Goal: Information Seeking & Learning: Learn about a topic

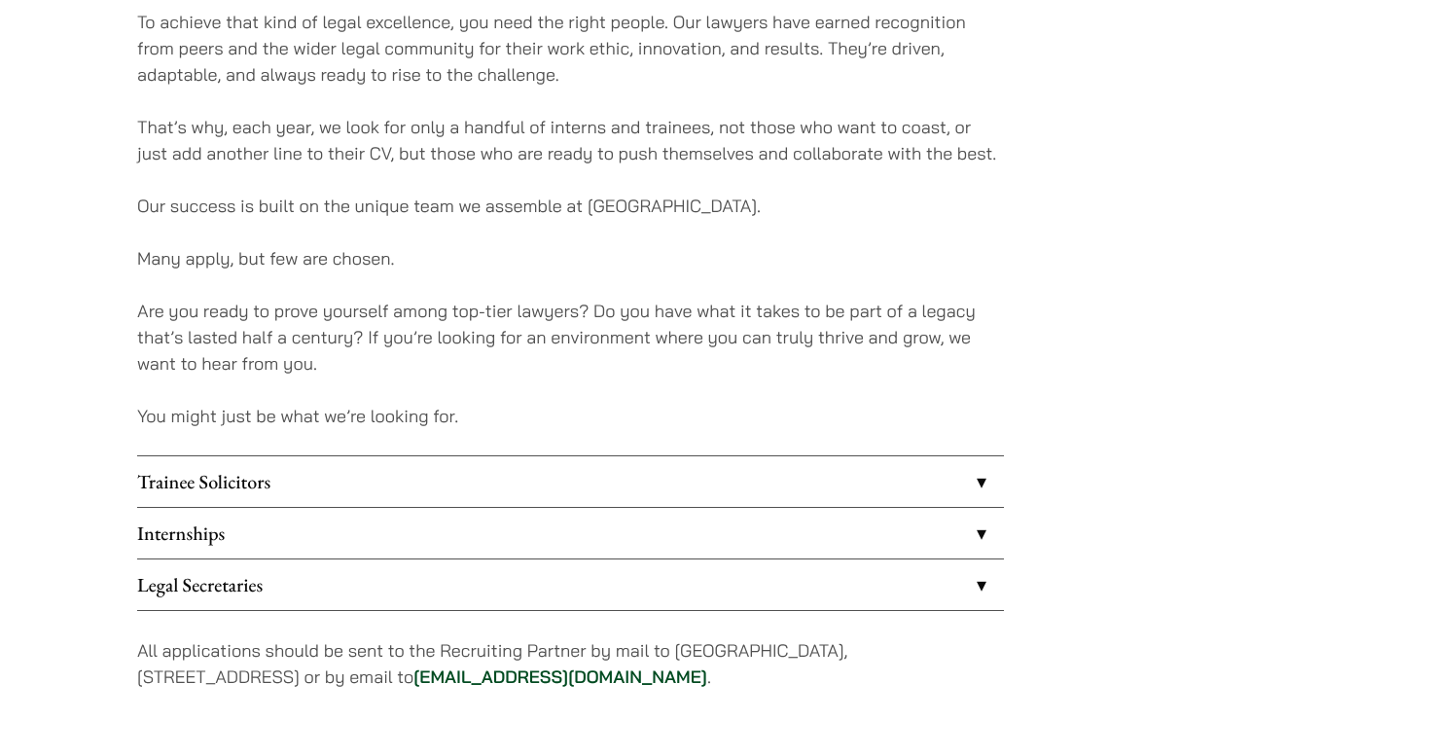
scroll to position [1416, 0]
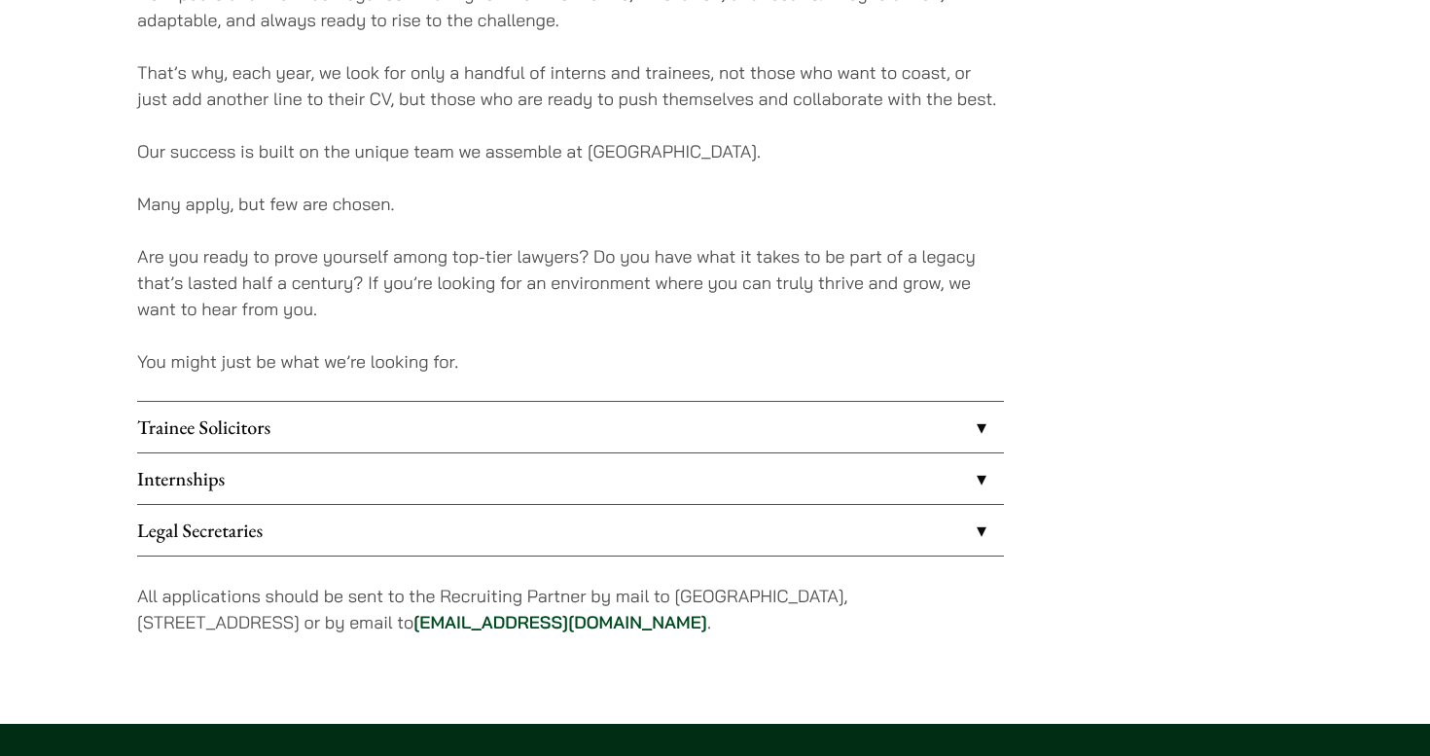
click at [400, 427] on link "Trainee Solicitors" at bounding box center [570, 427] width 867 height 51
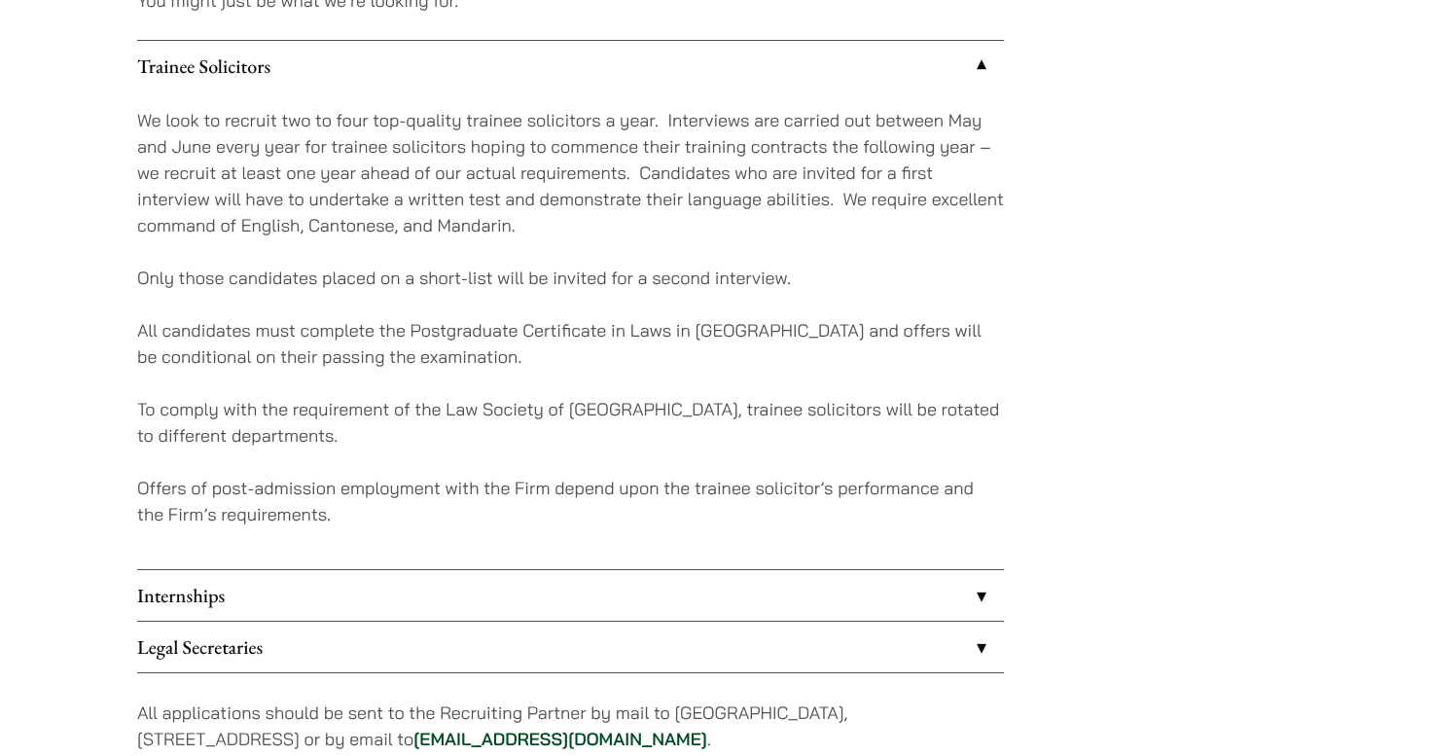
scroll to position [1778, 0]
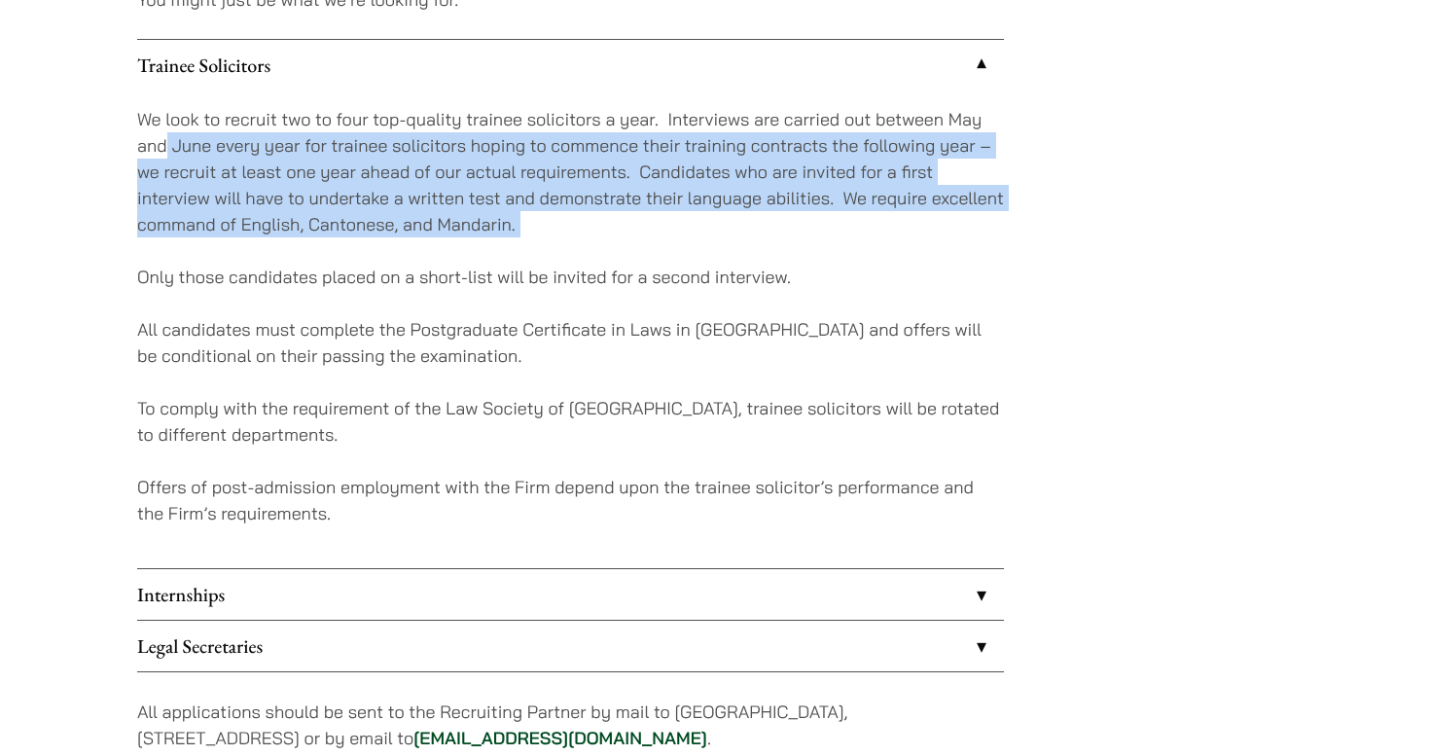
drag, startPoint x: 169, startPoint y: 148, endPoint x: 406, endPoint y: 240, distance: 253.7
click at [406, 240] on div "We look to recruit two to four top-quality trainee solicitors a year. Interview…" at bounding box center [570, 329] width 867 height 478
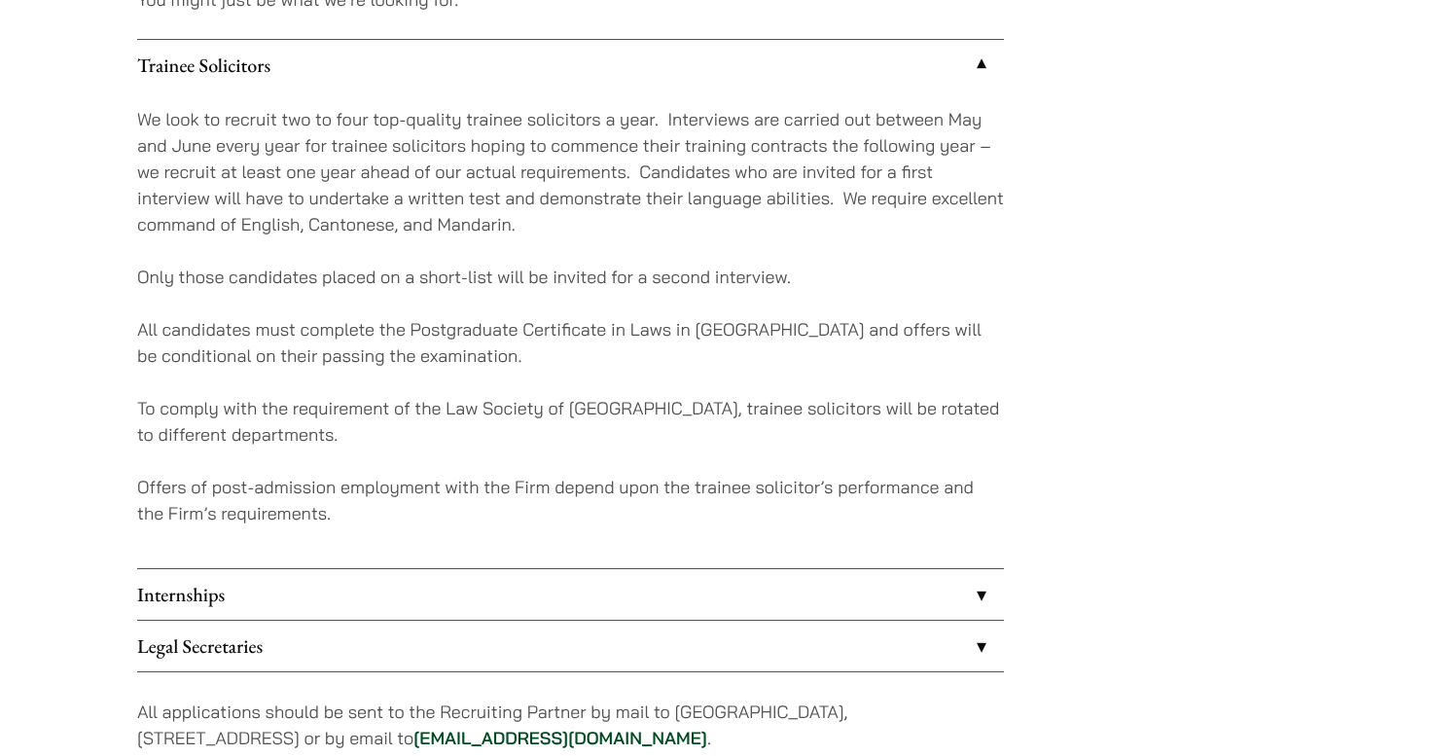
click at [406, 240] on div "We look to recruit two to four top-quality trainee solicitors a year. Interview…" at bounding box center [570, 329] width 867 height 478
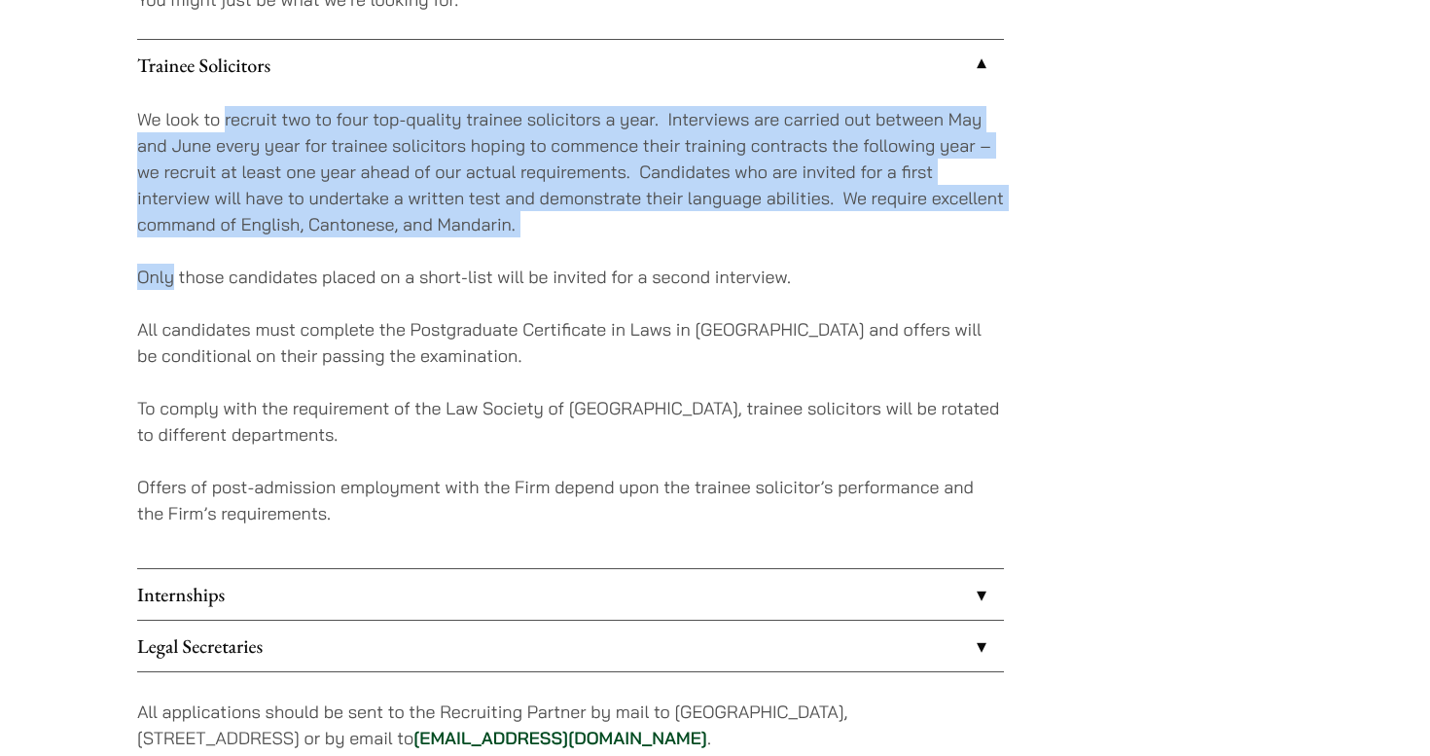
drag, startPoint x: 406, startPoint y: 240, endPoint x: 230, endPoint y: 115, distance: 215.4
click at [230, 115] on div "We look to recruit two to four top-quality trainee solicitors a year. Interview…" at bounding box center [570, 329] width 867 height 478
click at [230, 115] on p "We look to recruit two to four top-quality trainee solicitors a year. Interview…" at bounding box center [570, 171] width 867 height 131
drag, startPoint x: 230, startPoint y: 115, endPoint x: 339, endPoint y: 232, distance: 160.3
click at [339, 232] on p "We look to recruit two to four top-quality trainee solicitors a year. Interview…" at bounding box center [570, 171] width 867 height 131
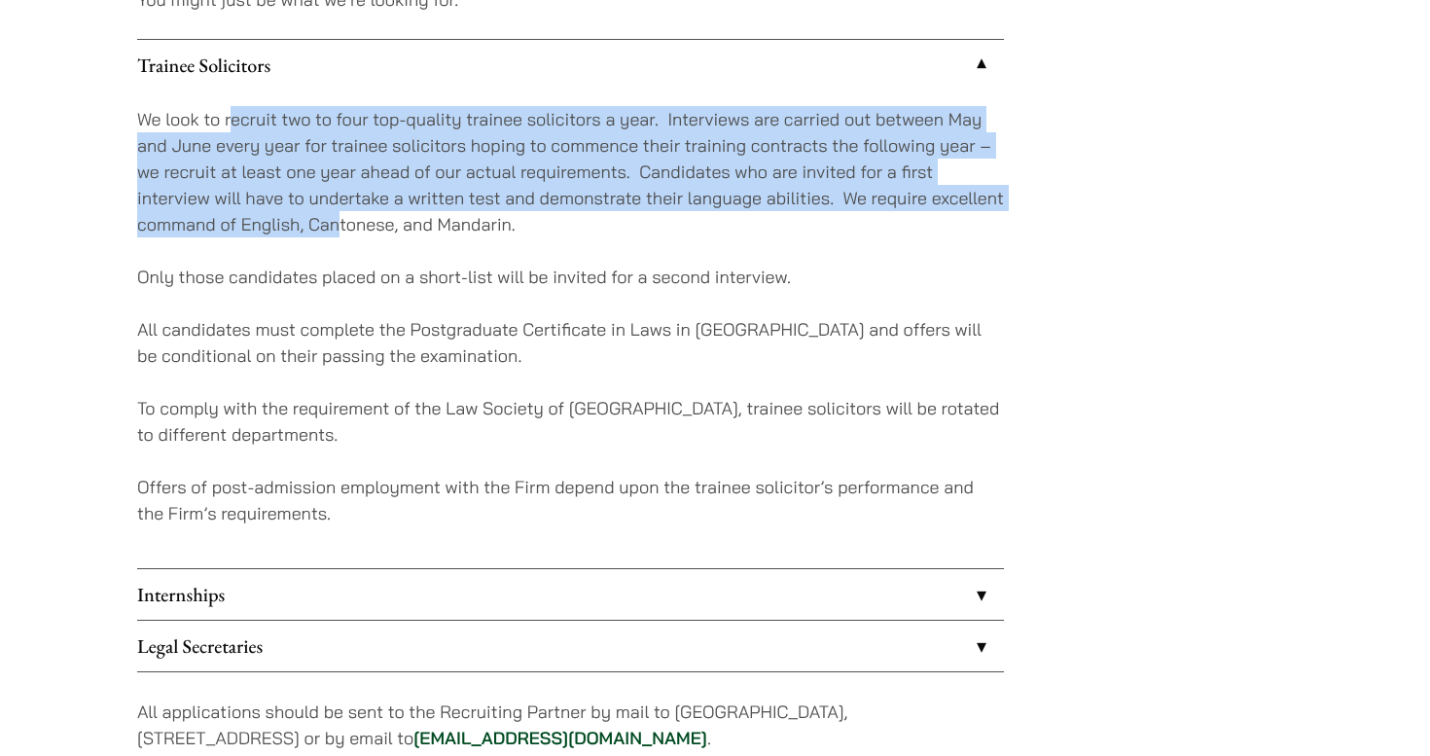
click at [339, 232] on p "We look to recruit two to four top-quality trainee solicitors a year. Interview…" at bounding box center [570, 171] width 867 height 131
drag, startPoint x: 339, startPoint y: 232, endPoint x: 232, endPoint y: 124, distance: 152.7
click at [232, 124] on p "We look to recruit two to four top-quality trainee solicitors a year. Interview…" at bounding box center [570, 171] width 867 height 131
click at [231, 124] on p "We look to recruit two to four top-quality trainee solicitors a year. Interview…" at bounding box center [570, 171] width 867 height 131
drag, startPoint x: 231, startPoint y: 124, endPoint x: 363, endPoint y: 230, distance: 169.4
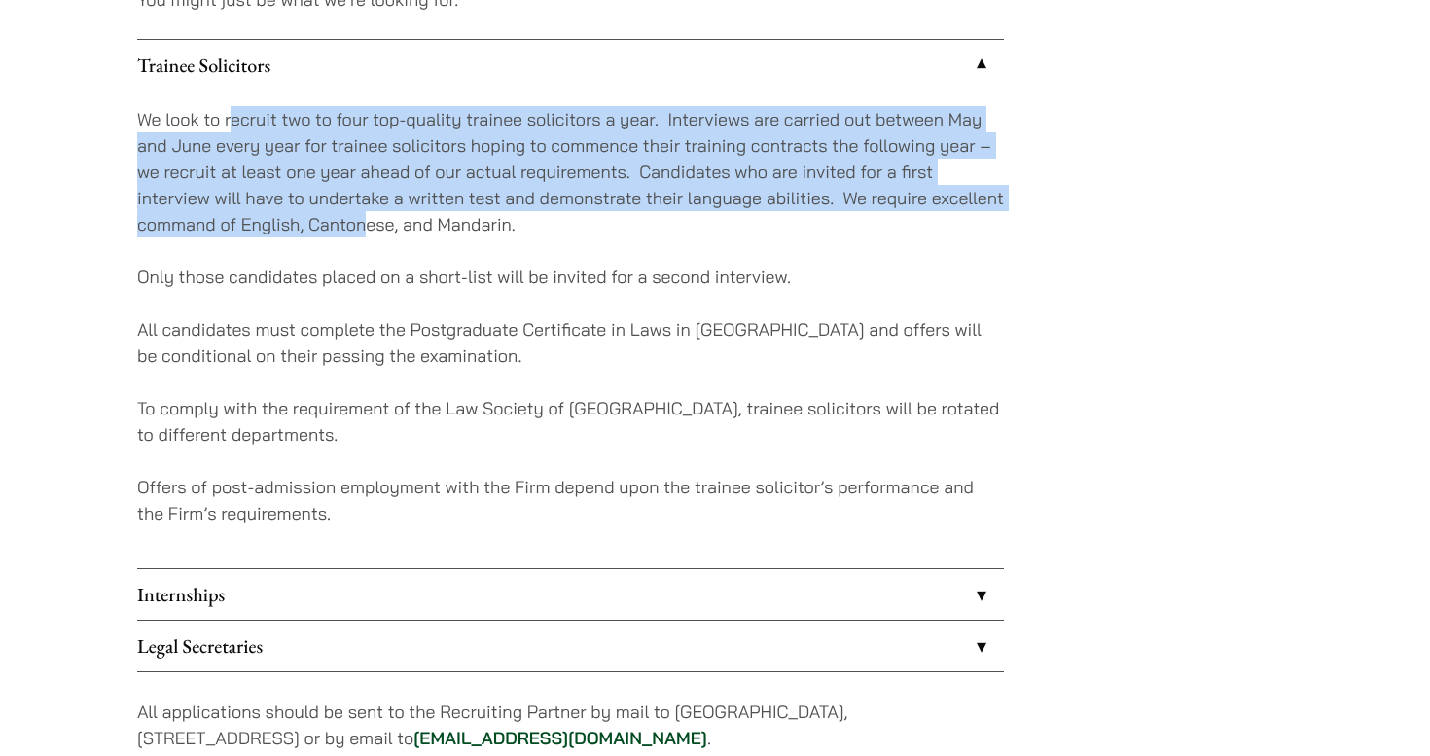
click at [363, 230] on p "We look to recruit two to four top-quality trainee solicitors a year. Interview…" at bounding box center [570, 171] width 867 height 131
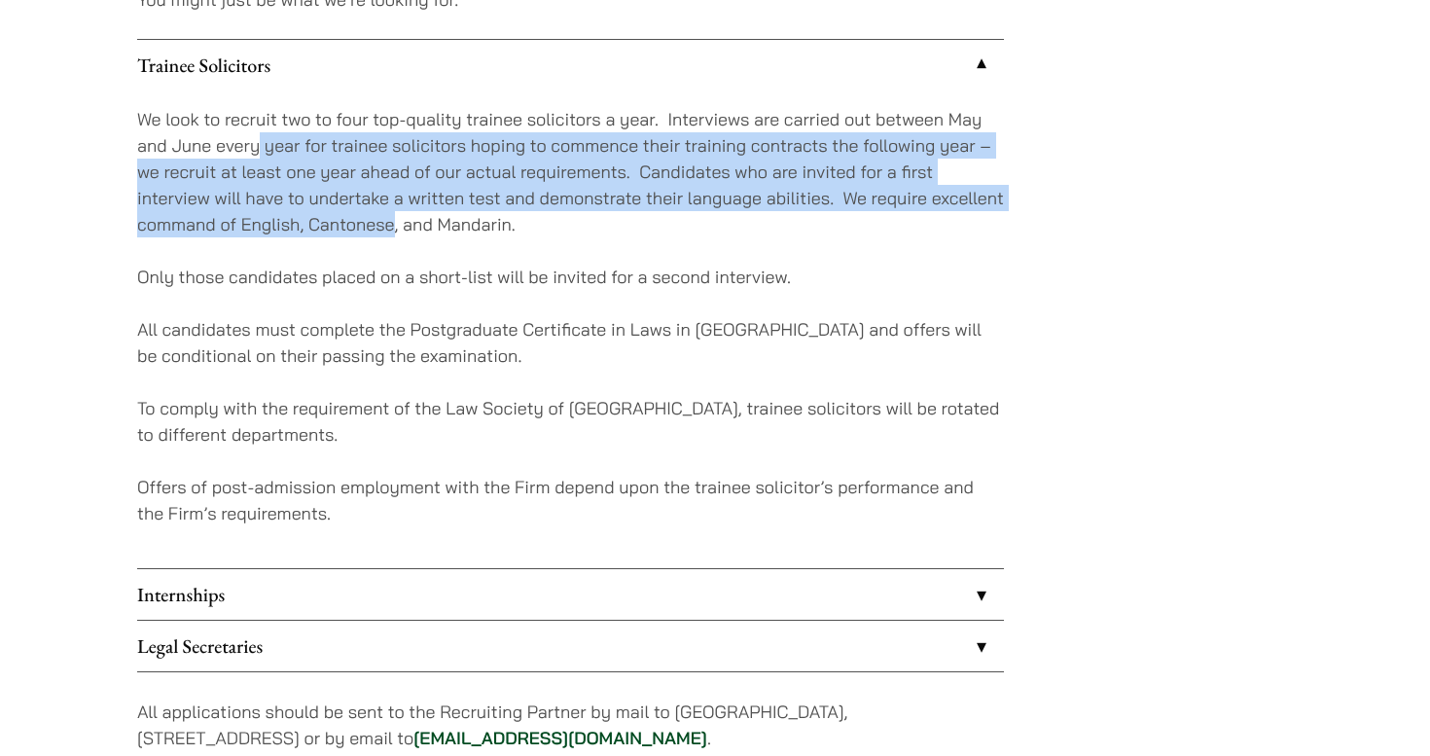
drag, startPoint x: 363, startPoint y: 230, endPoint x: 256, endPoint y: 136, distance: 142.6
click at [256, 136] on p "We look to recruit two to four top-quality trainee solicitors a year. Interview…" at bounding box center [570, 171] width 867 height 131
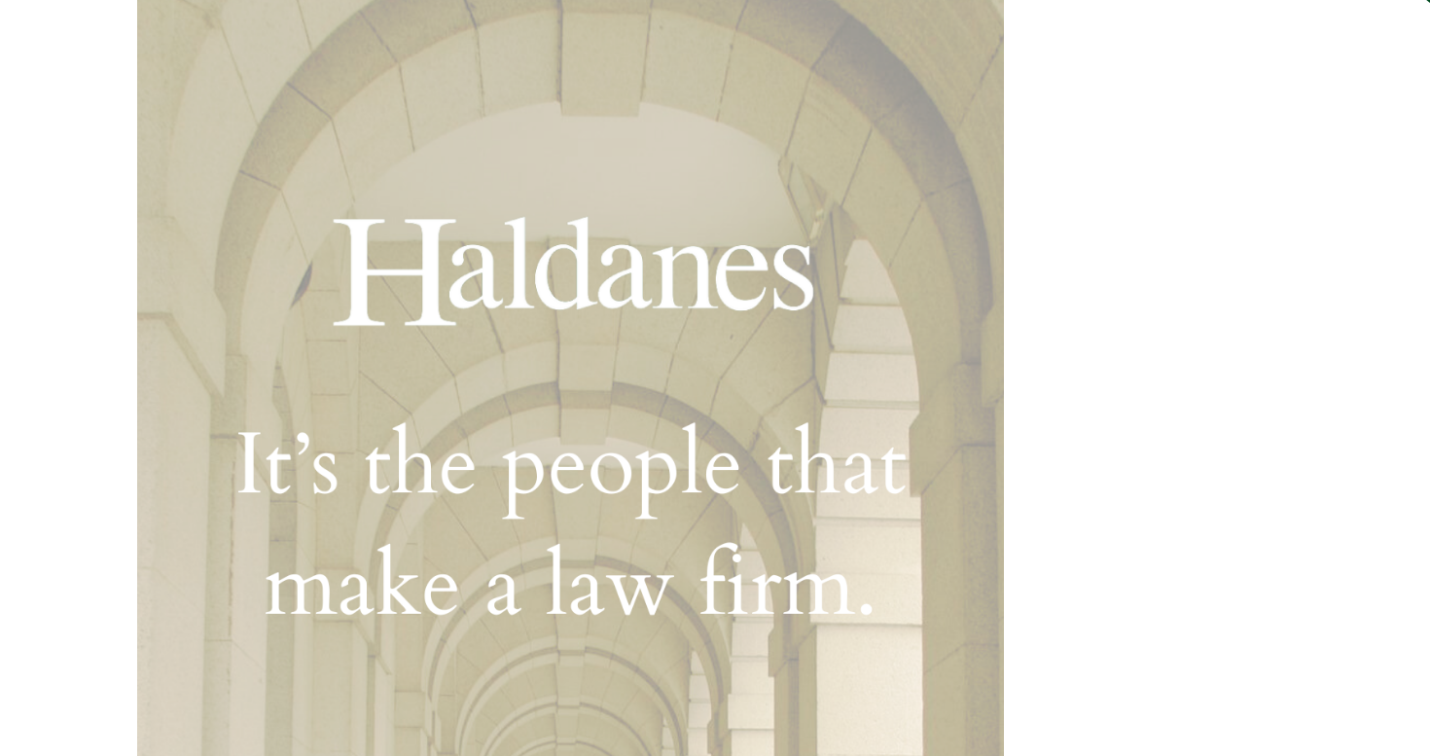
scroll to position [319, 0]
